Goal: Navigation & Orientation: Find specific page/section

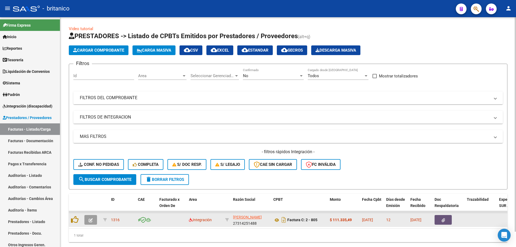
click at [444, 221] on icon "button" at bounding box center [443, 220] width 3 height 4
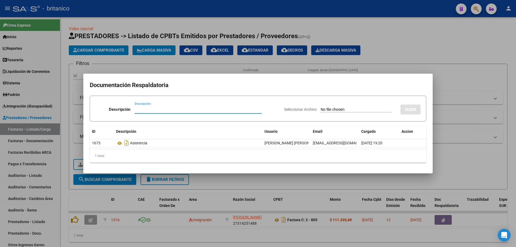
click at [447, 39] on div at bounding box center [258, 123] width 516 height 247
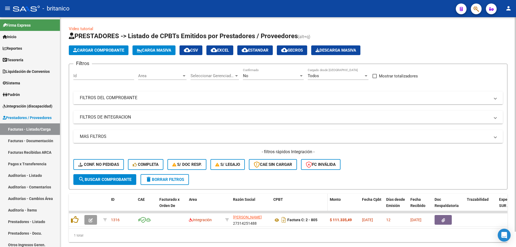
scroll to position [16, 0]
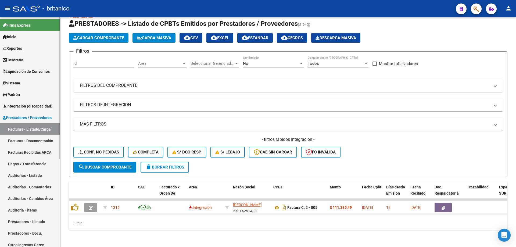
click at [51, 164] on link "Pagos x Transferencia" at bounding box center [30, 164] width 60 height 12
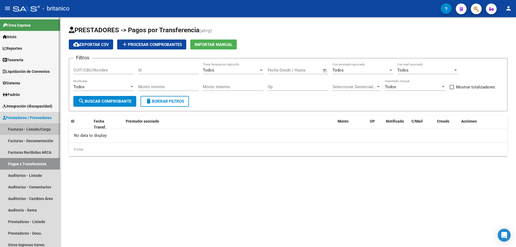
click at [50, 127] on link "Facturas - Listado/Carga" at bounding box center [30, 129] width 60 height 12
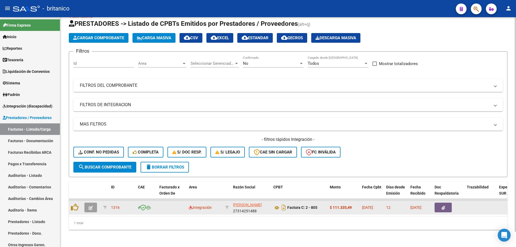
click at [440, 203] on button "button" at bounding box center [443, 208] width 17 height 10
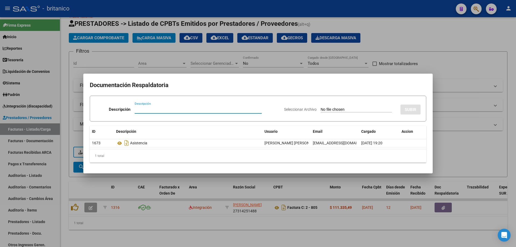
click at [475, 71] on div at bounding box center [258, 123] width 516 height 247
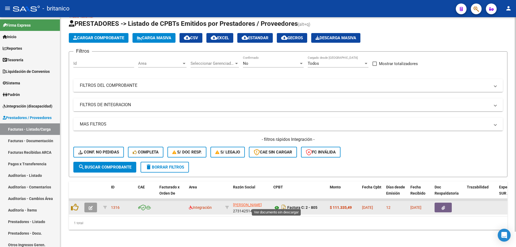
click at [278, 205] on icon at bounding box center [277, 208] width 7 height 6
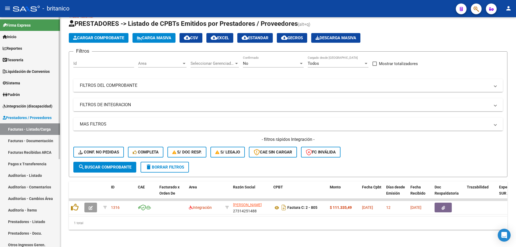
click at [49, 104] on span "Integración (discapacidad)" at bounding box center [28, 106] width 50 height 6
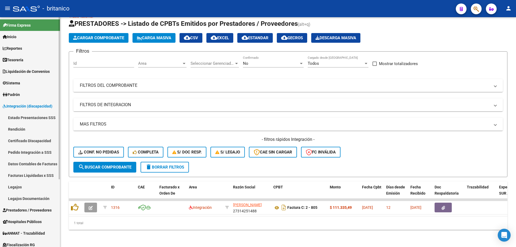
click at [45, 151] on link "Pedido Integración a SSS" at bounding box center [30, 153] width 60 height 12
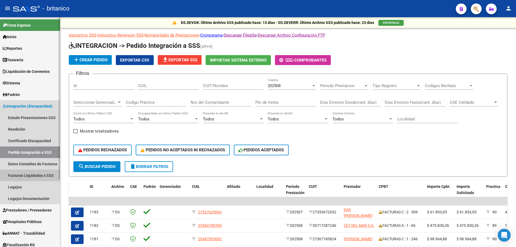
click at [49, 176] on link "Facturas Liquidadas x SSS" at bounding box center [30, 176] width 60 height 12
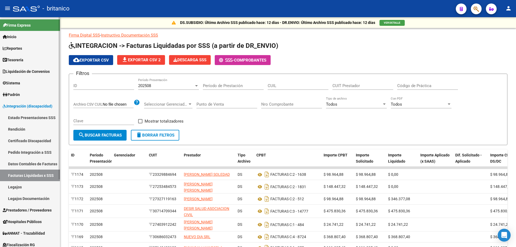
click at [41, 209] on span "Prestadores / Proveedores" at bounding box center [27, 210] width 49 height 6
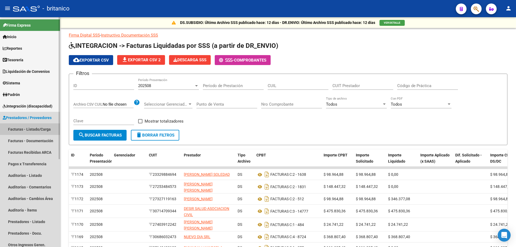
click at [38, 134] on link "Facturas - Listado/Carga" at bounding box center [30, 129] width 60 height 12
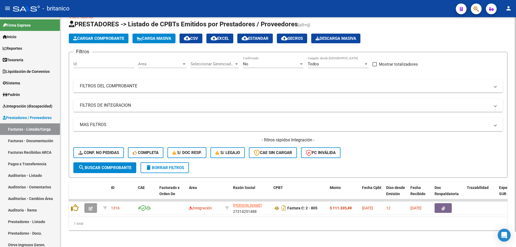
scroll to position [16, 0]
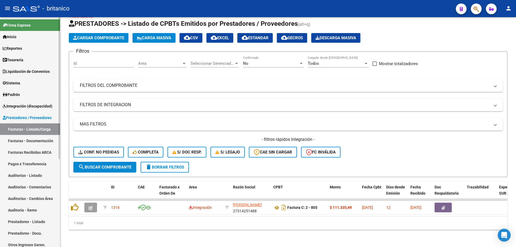
click at [17, 107] on span "Integración (discapacidad)" at bounding box center [28, 106] width 50 height 6
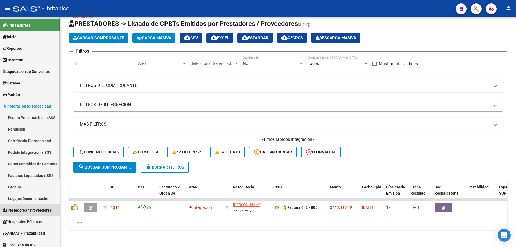
click at [38, 210] on span "Prestadores / Proveedores" at bounding box center [27, 210] width 49 height 6
